Goal: Task Accomplishment & Management: Use online tool/utility

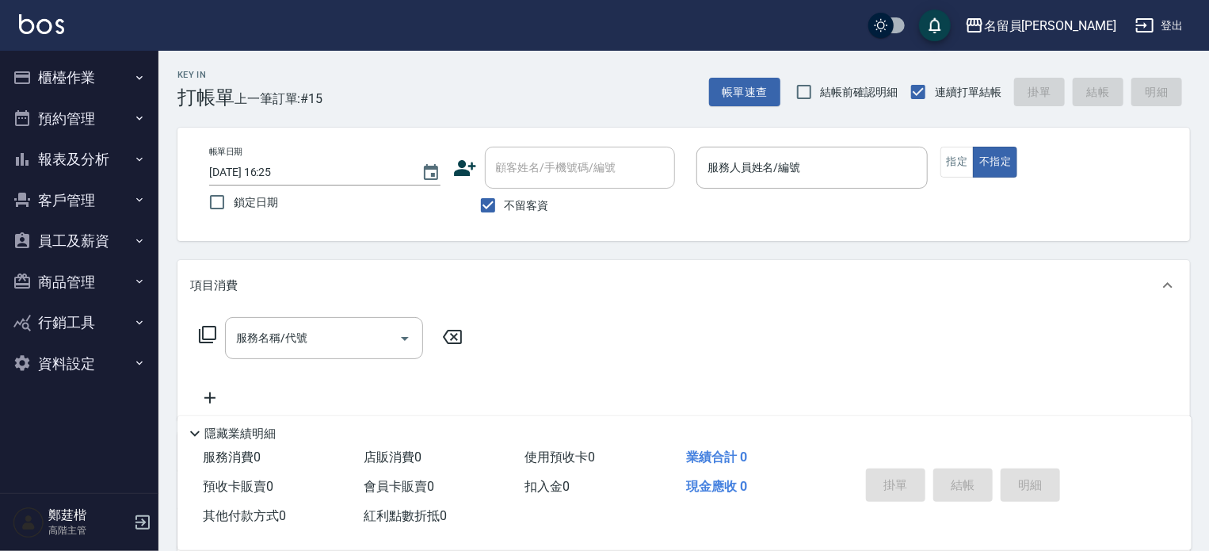
click at [675, 161] on div "顧客姓名/手機號碼/編號 顧客姓名/手機號碼/編號" at bounding box center [568, 168] width 231 height 42
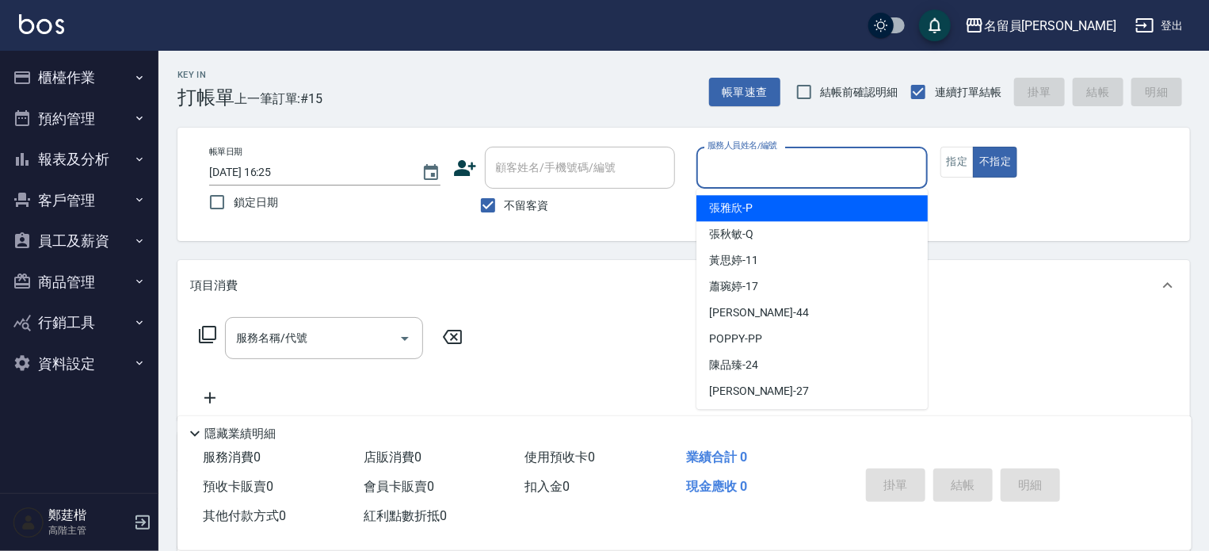
click at [761, 163] on input "服務人員姓名/編號" at bounding box center [812, 168] width 217 height 28
type input "[PERSON_NAME]"
type button "false"
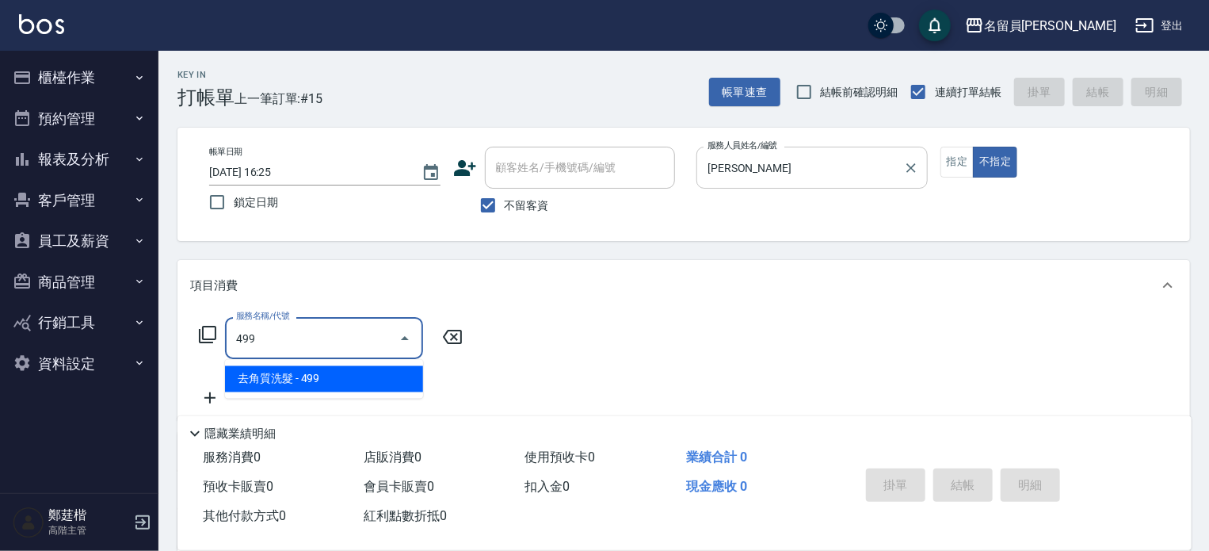
type input "去角質洗髮(499)"
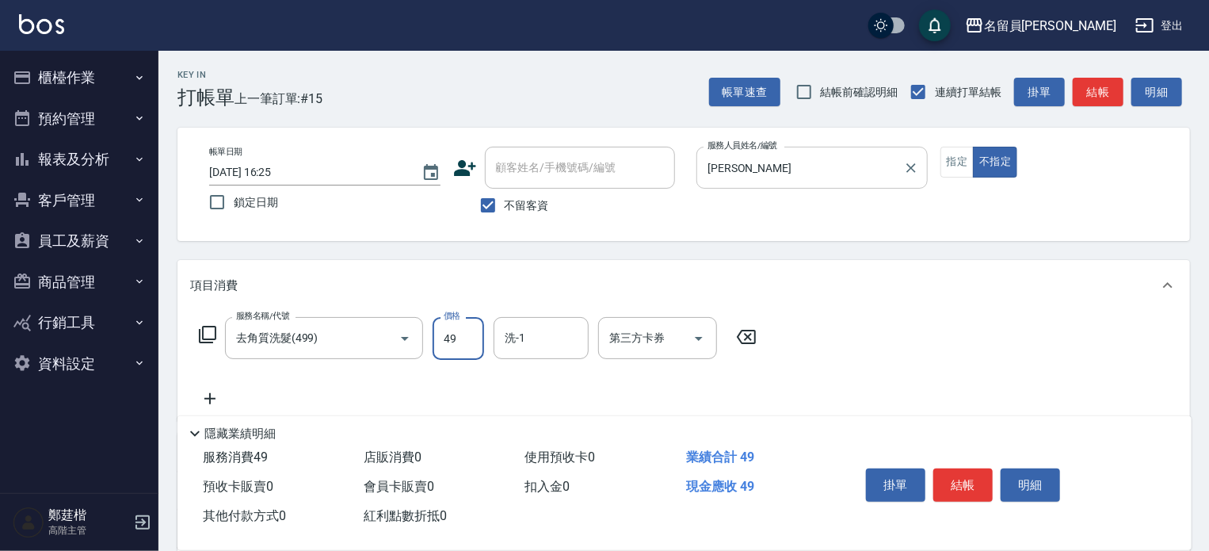
type input "499"
type input "[PERSON_NAME]-23"
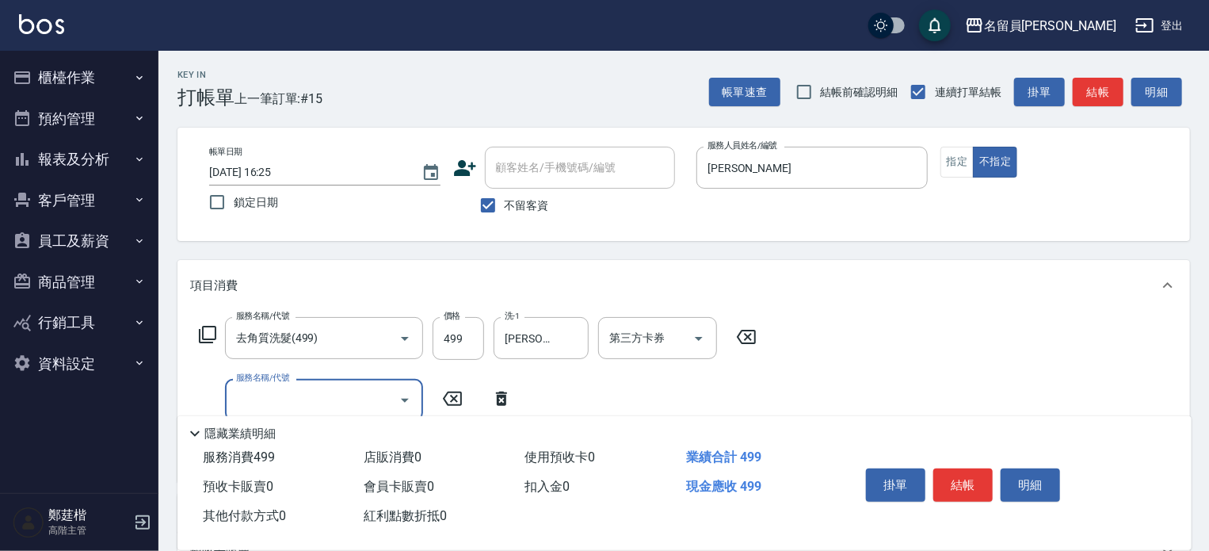
drag, startPoint x: 973, startPoint y: 491, endPoint x: 915, endPoint y: 506, distance: 60.0
click at [966, 506] on div "掛單 結帳 明細" at bounding box center [963, 487] width 207 height 50
click at [984, 484] on button "結帳" at bounding box center [963, 484] width 59 height 33
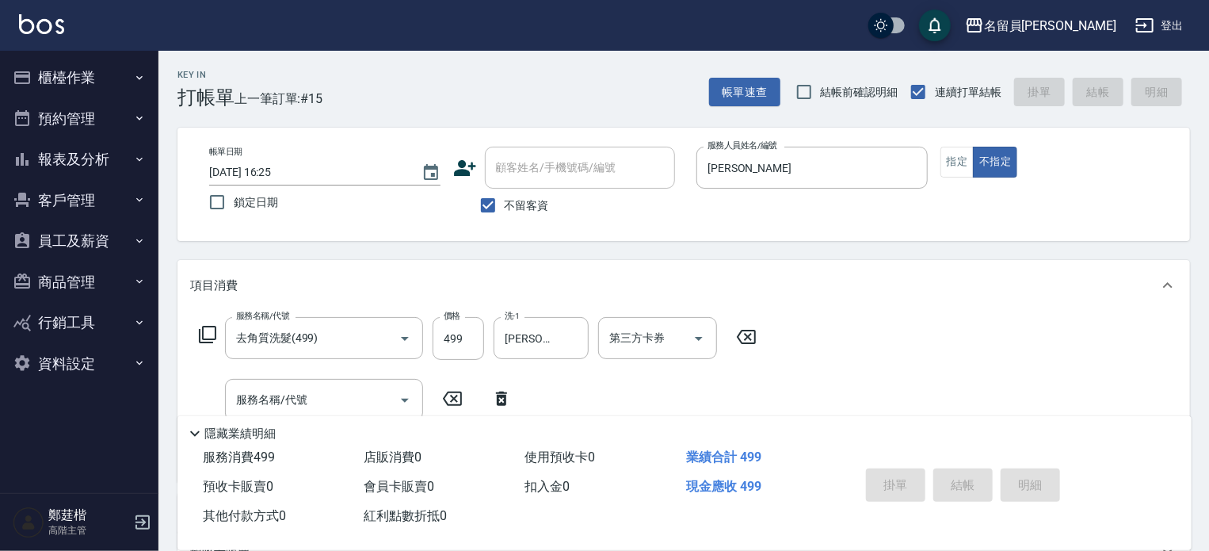
type input "[DATE] 17:51"
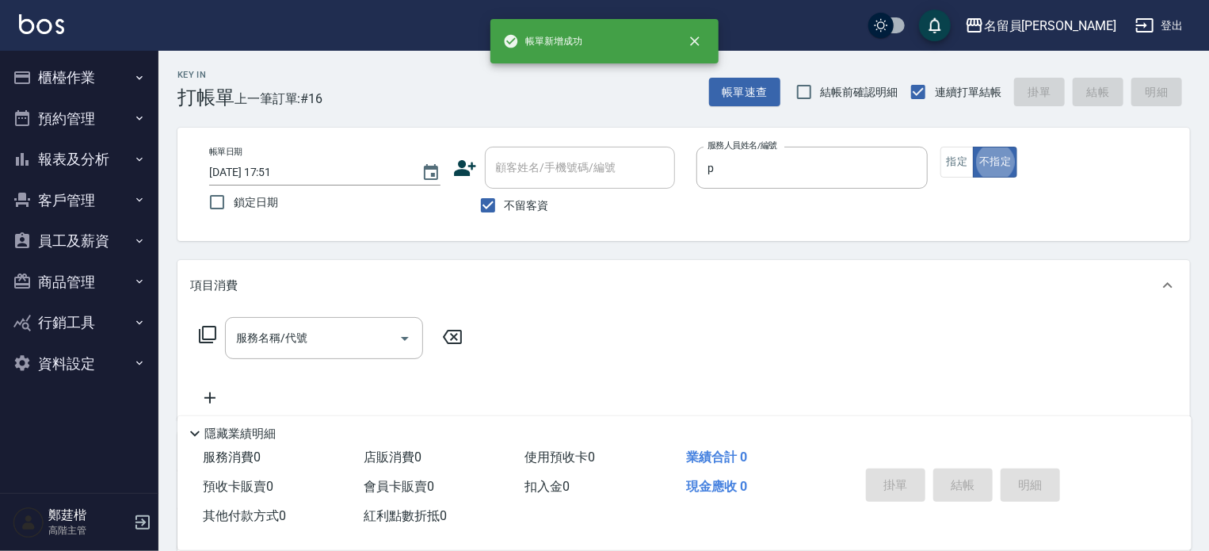
type input "[PERSON_NAME]"
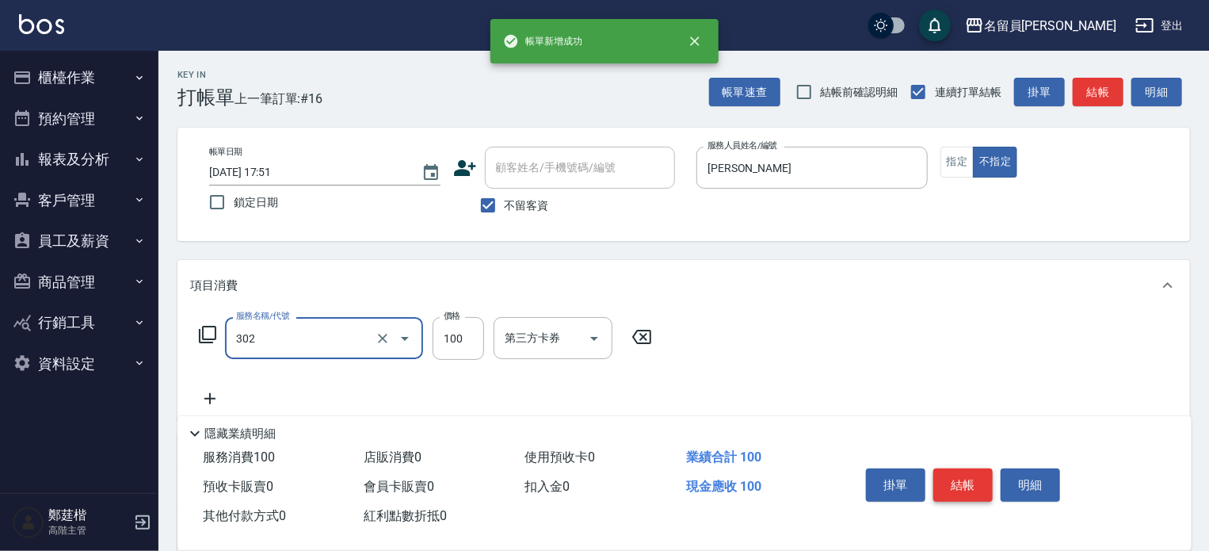
type input "剪髮(302)"
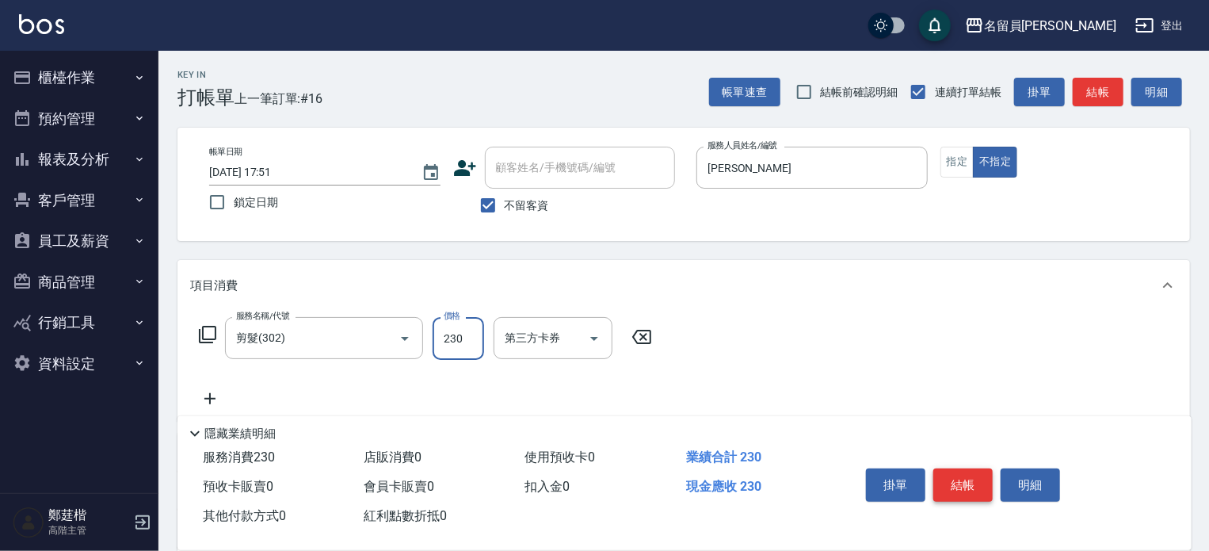
type input "230"
click at [984, 484] on button "結帳" at bounding box center [963, 484] width 59 height 33
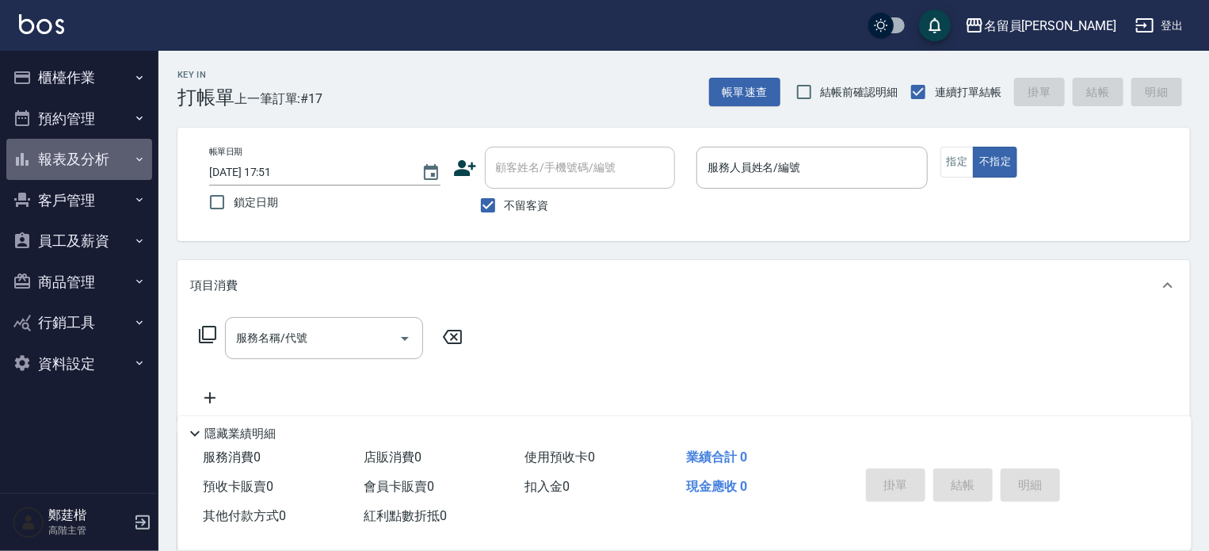
click at [116, 161] on button "報表及分析" at bounding box center [79, 159] width 146 height 41
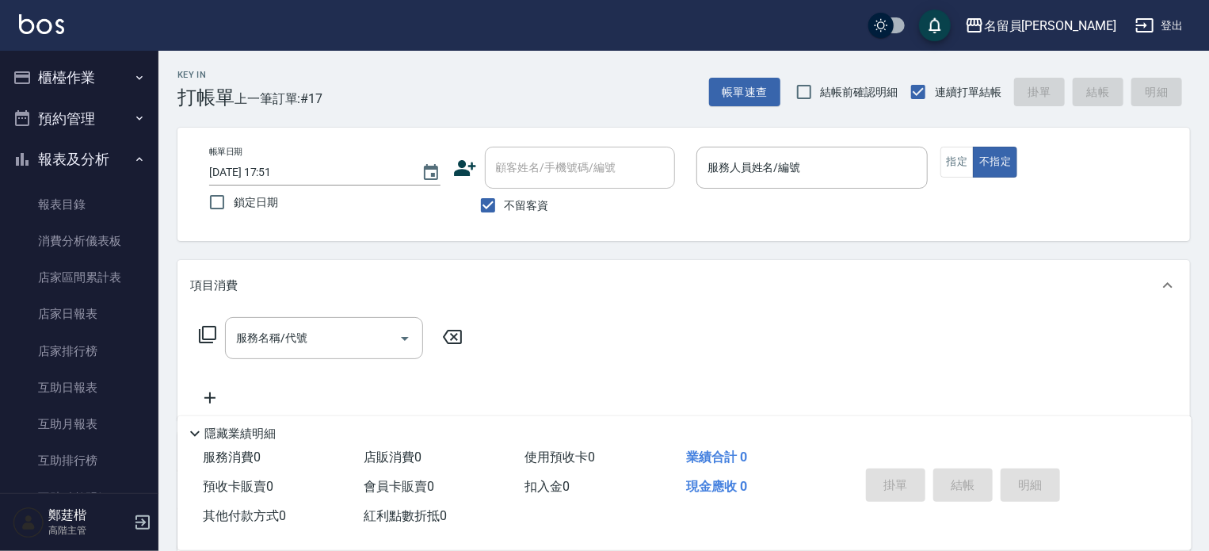
click at [105, 150] on button "報表及分析" at bounding box center [79, 159] width 146 height 41
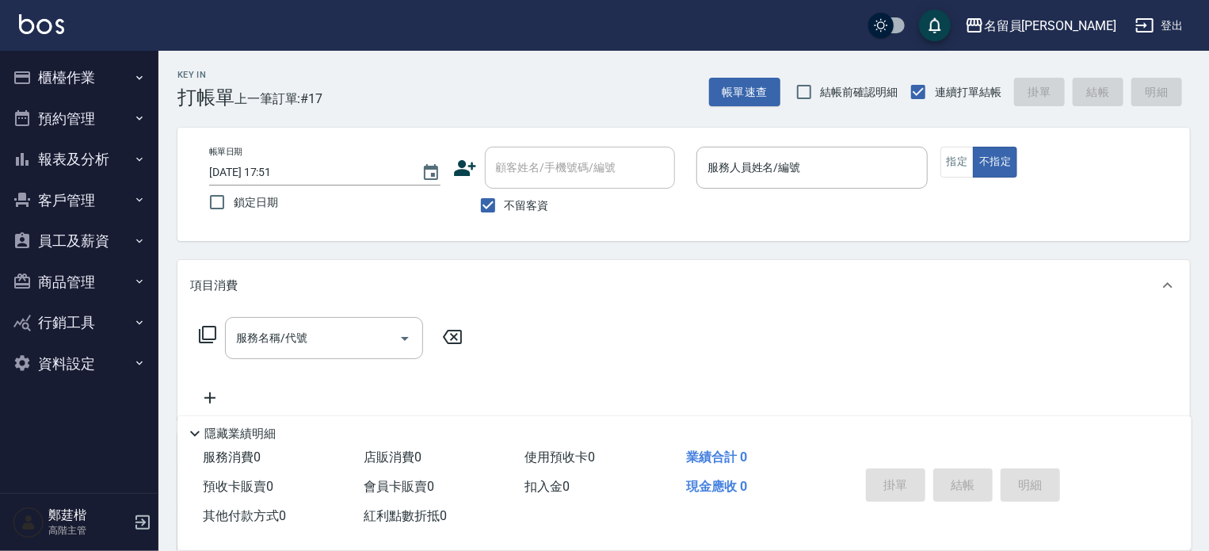
click at [105, 151] on button "報表及分析" at bounding box center [79, 159] width 146 height 41
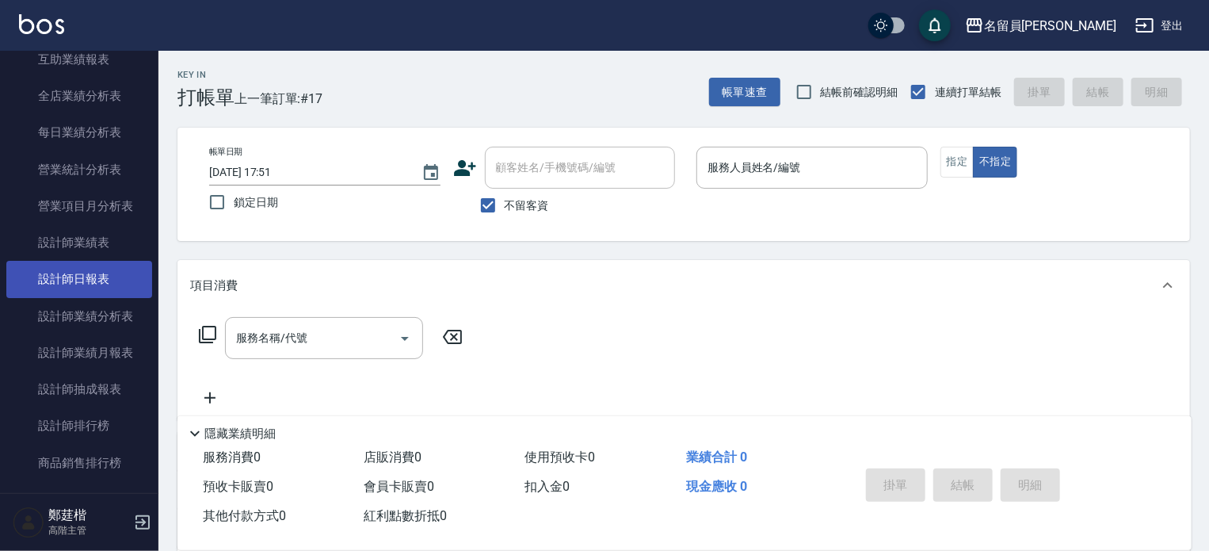
scroll to position [476, 0]
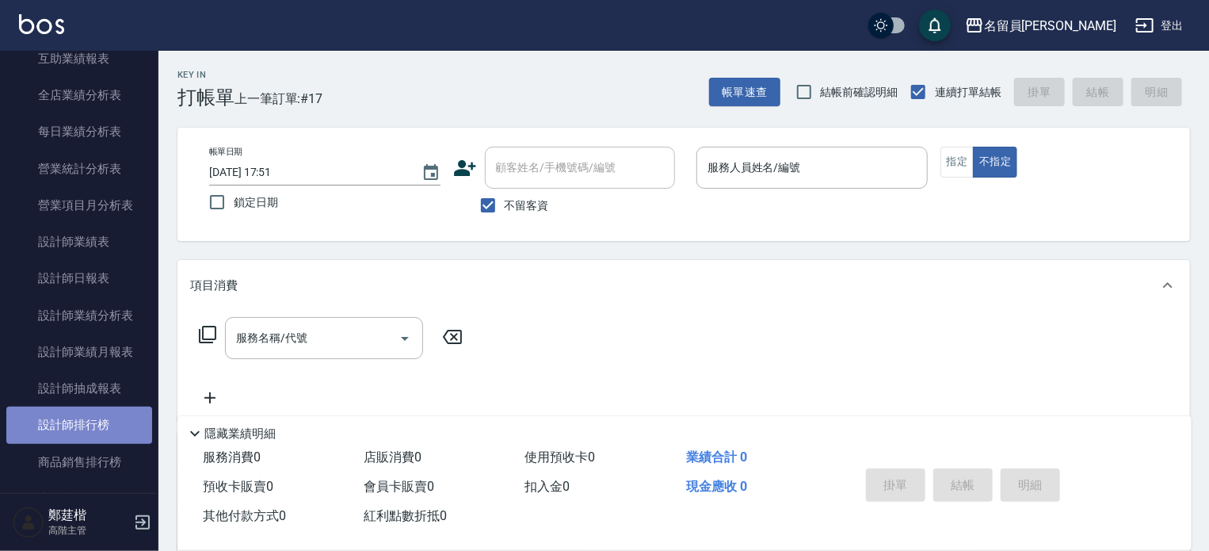
click at [98, 424] on link "設計師排行榜" at bounding box center [79, 425] width 146 height 36
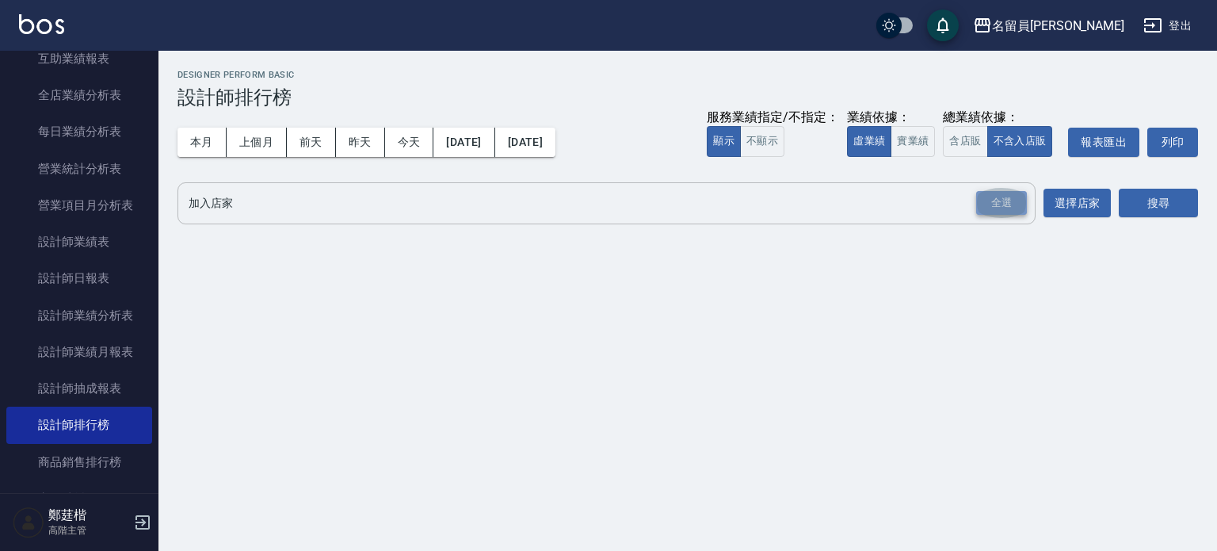
click at [999, 202] on div "全選" at bounding box center [1001, 203] width 51 height 25
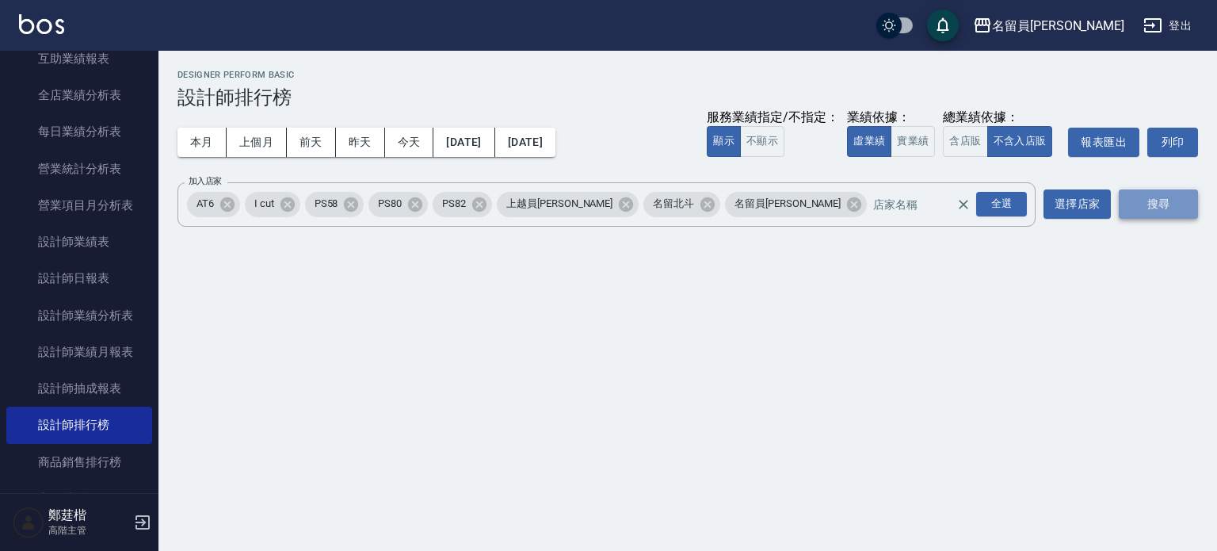
click at [1173, 212] on button "搜尋" at bounding box center [1158, 203] width 79 height 29
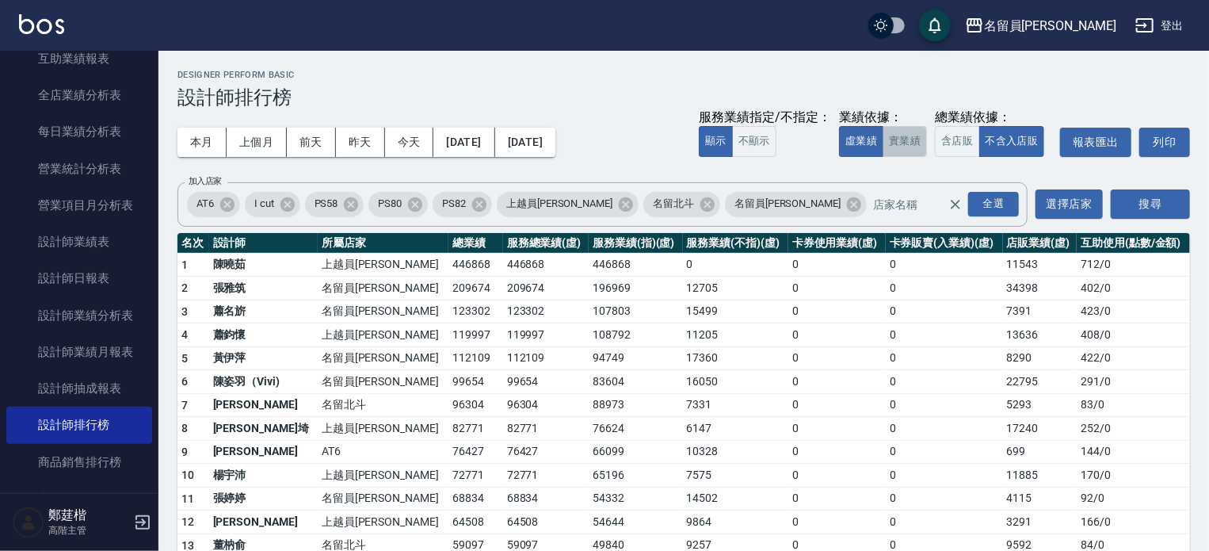
click at [892, 148] on button "實業績" at bounding box center [905, 141] width 44 height 31
